Goal: Book appointment/travel/reservation

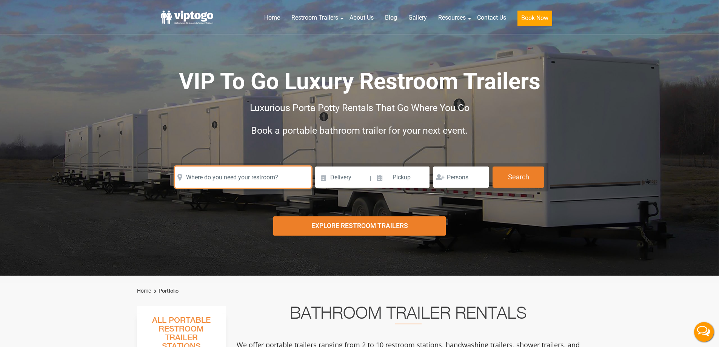
click at [251, 178] on input "text" at bounding box center [243, 176] width 137 height 21
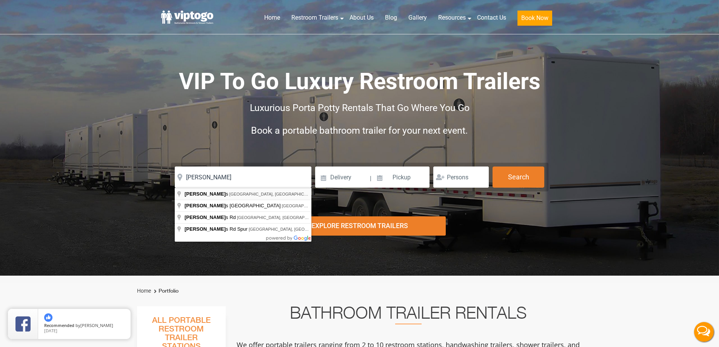
type input "Thiells, NY, USA"
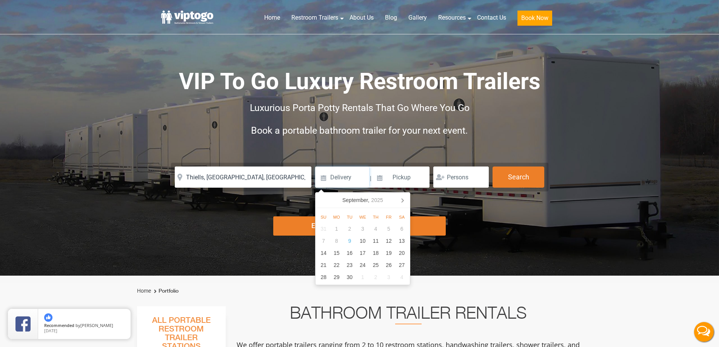
click at [334, 182] on input at bounding box center [342, 176] width 54 height 21
click at [403, 245] on div "13" at bounding box center [401, 241] width 13 height 12
type input "09/13/2025"
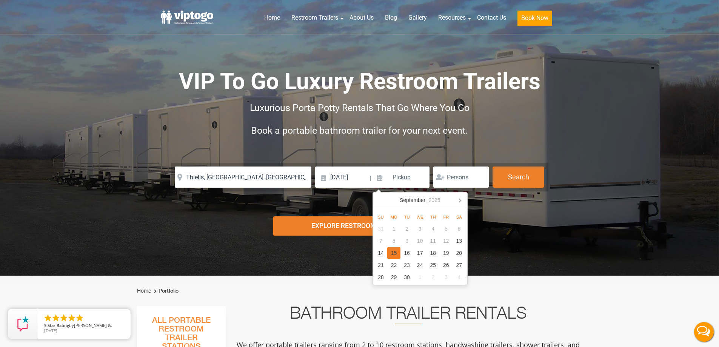
click at [395, 255] on div "15" at bounding box center [393, 253] width 13 height 12
type input "09/15/2025"
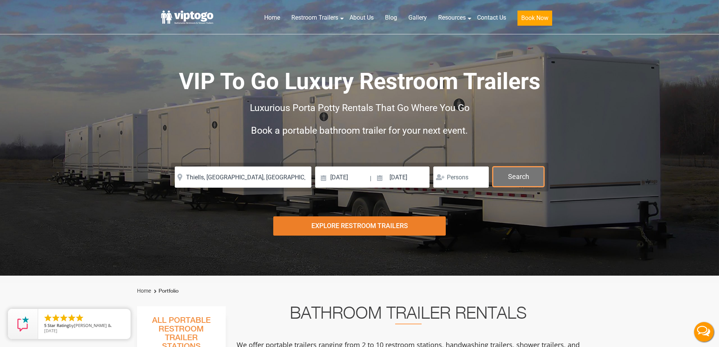
click at [512, 181] on button "Search" at bounding box center [518, 176] width 52 height 20
click at [509, 177] on button "Search" at bounding box center [518, 176] width 52 height 20
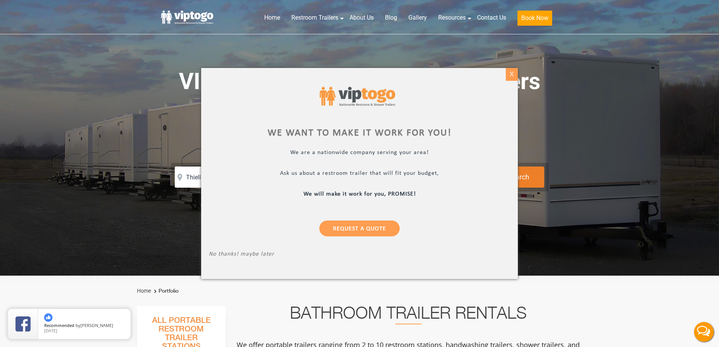
click at [511, 75] on div "X" at bounding box center [512, 74] width 12 height 13
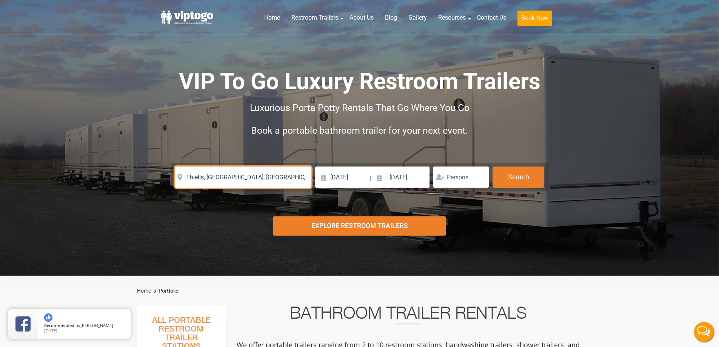
click at [221, 171] on input "Thiells, NY, USA" at bounding box center [243, 176] width 137 height 21
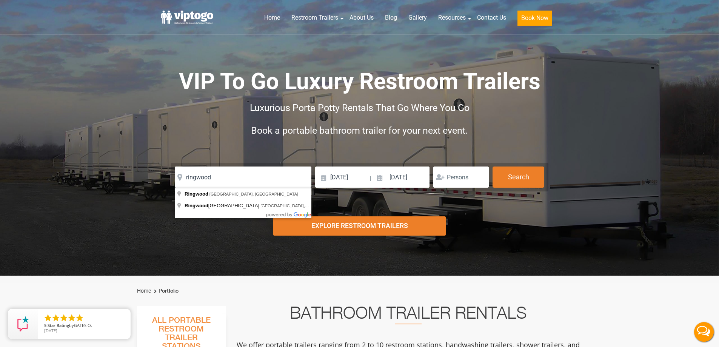
type input "Ringwood, NJ, USA"
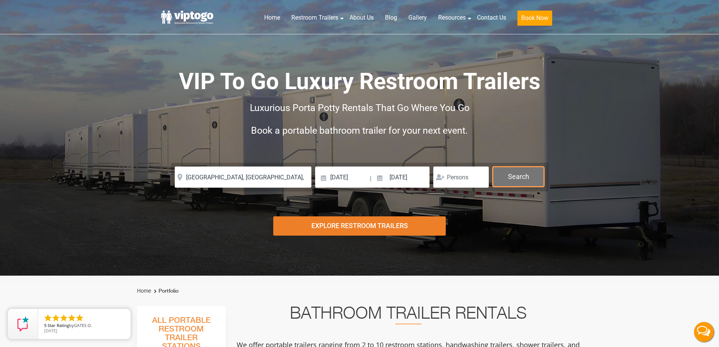
click at [522, 174] on button "Search" at bounding box center [518, 176] width 52 height 20
click at [502, 176] on button "Search" at bounding box center [518, 176] width 52 height 20
click at [522, 186] on button "Search" at bounding box center [518, 176] width 52 height 20
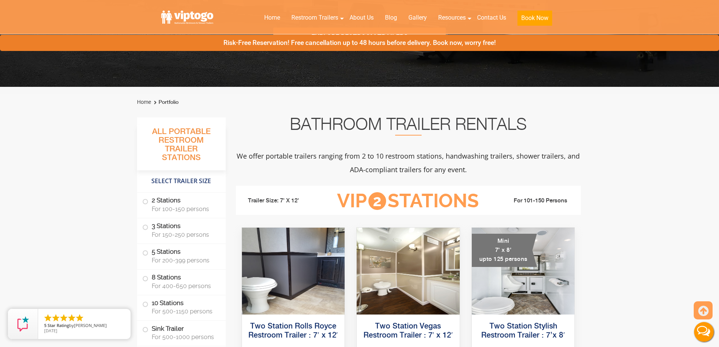
scroll to position [340, 0]
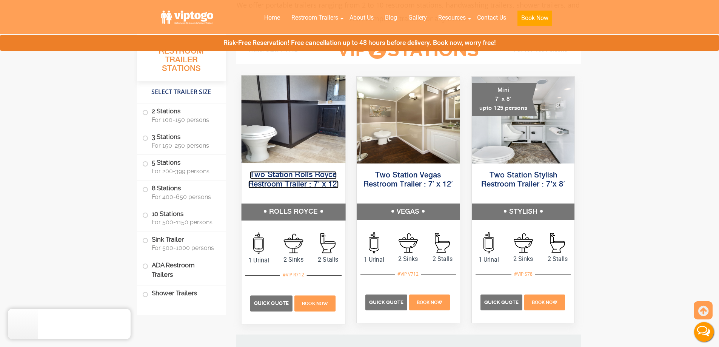
click at [288, 181] on link "Two Station Rolls Royce Restroom Trailer : 7′ x 12′" at bounding box center [293, 179] width 90 height 17
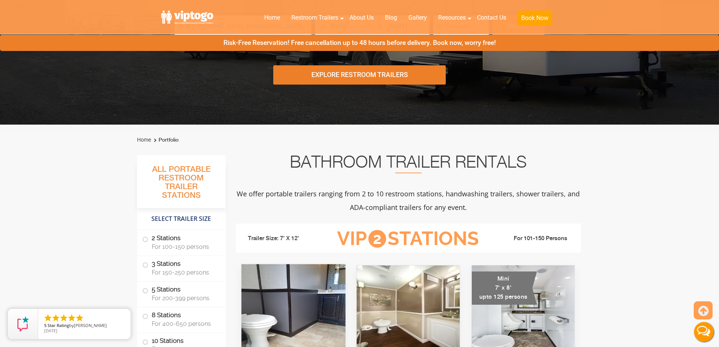
scroll to position [0, 0]
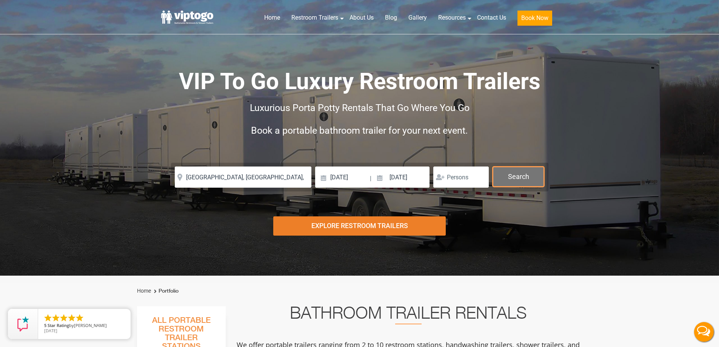
click at [535, 171] on button "Search" at bounding box center [518, 176] width 52 height 20
click at [384, 230] on div "Explore Restroom Trailers" at bounding box center [359, 225] width 172 height 19
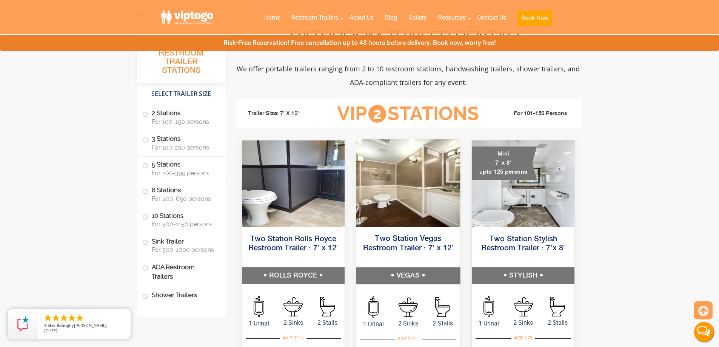
scroll to position [427, 0]
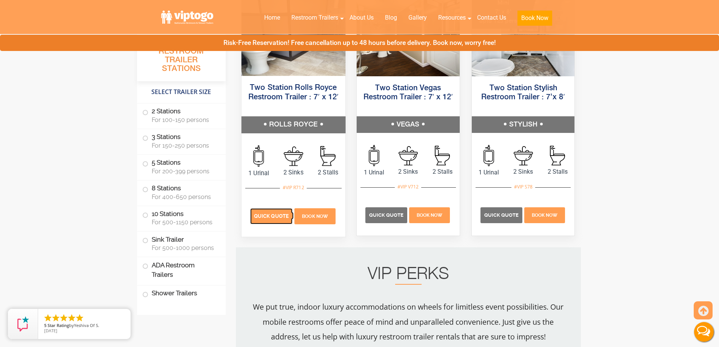
click at [281, 219] on p "Quick Quote" at bounding box center [271, 216] width 42 height 16
click at [267, 218] on span "Quick Quote" at bounding box center [271, 216] width 35 height 6
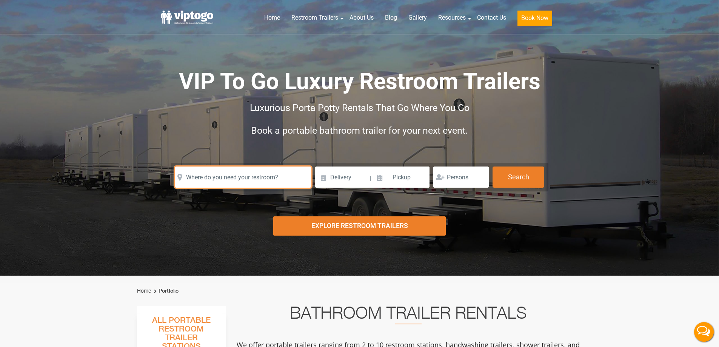
click at [281, 174] on input "text" at bounding box center [243, 176] width 137 height 21
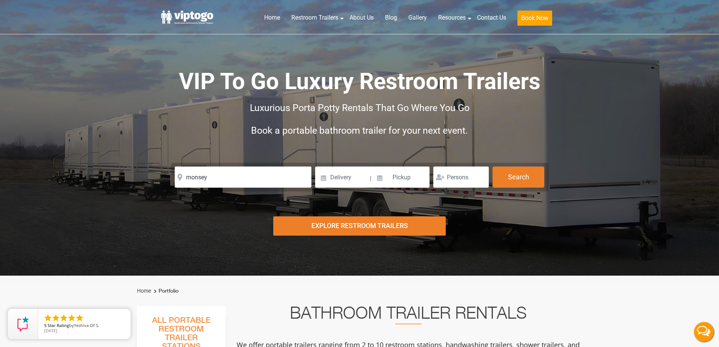
click at [223, 188] on body "Home Restroom Trailers Restroom Trailers by Type All Restroom Trailers ADA Rest…" at bounding box center [359, 173] width 719 height 347
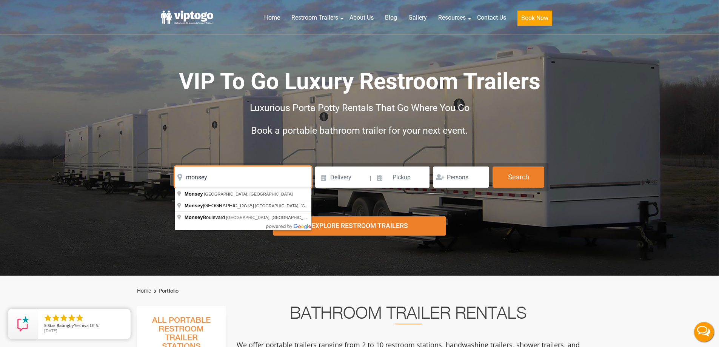
click at [212, 178] on input "monsey" at bounding box center [243, 176] width 137 height 21
type input "[GEOGRAPHIC_DATA], [GEOGRAPHIC_DATA], [GEOGRAPHIC_DATA]"
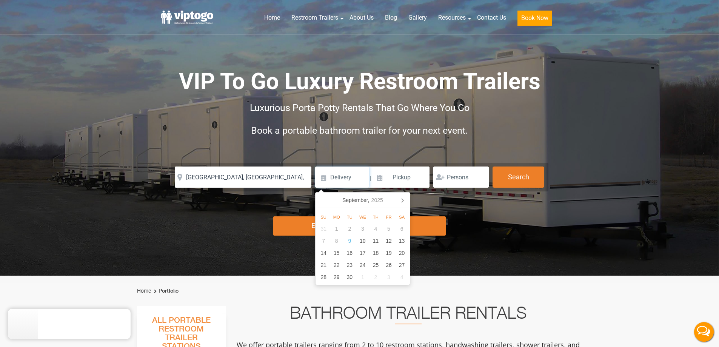
click at [351, 181] on input at bounding box center [342, 176] width 54 height 21
type input "[DATE]"
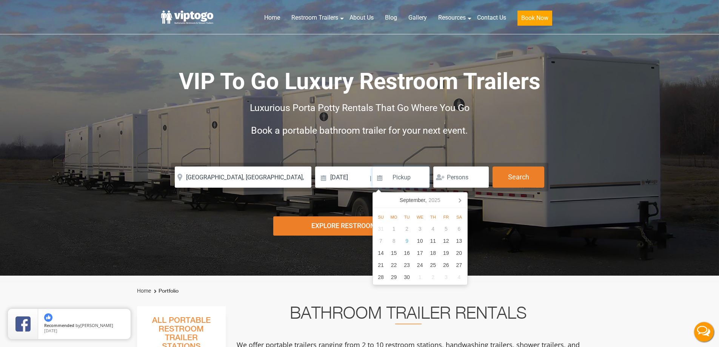
click at [395, 180] on input at bounding box center [400, 176] width 57 height 21
click at [457, 198] on icon at bounding box center [460, 200] width 12 height 12
click at [434, 261] on div "20" at bounding box center [432, 265] width 13 height 12
type input "[DATE]"
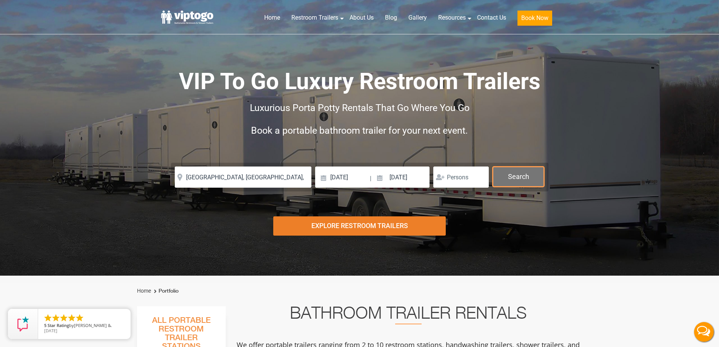
click at [506, 178] on button "Search" at bounding box center [518, 176] width 52 height 20
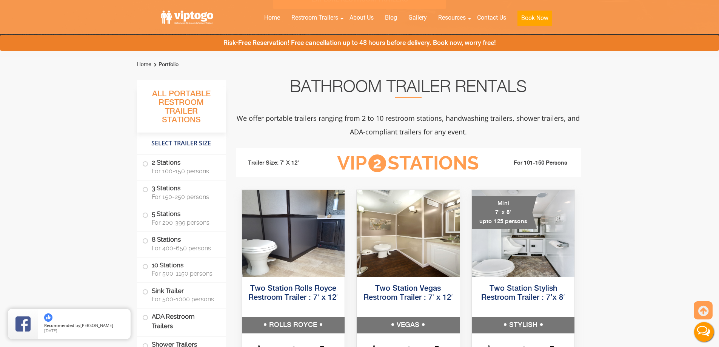
scroll to position [340, 0]
